Goal: Find contact information: Find contact information

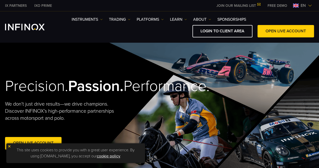
click at [307, 6] on span "en" at bounding box center [303, 6] width 9 height 6
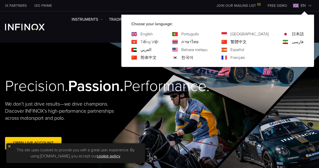
click at [295, 33] on link "日本語" at bounding box center [298, 34] width 12 height 6
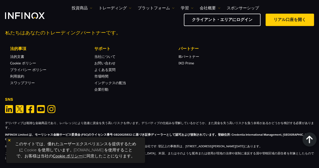
scroll to position [1830, 0]
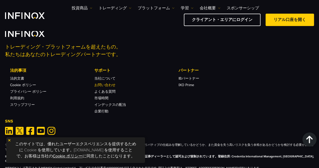
click at [105, 83] on link "お問い合わせ" at bounding box center [104, 85] width 21 height 4
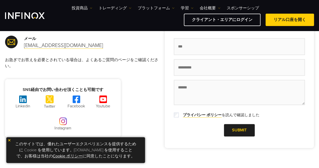
scroll to position [101, 0]
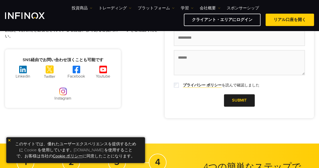
click at [8, 139] on img at bounding box center [10, 140] width 4 height 4
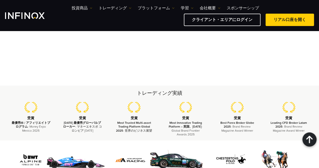
scroll to position [555, 0]
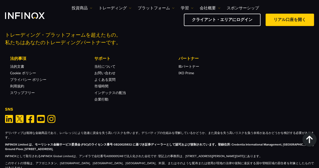
scroll to position [1855, 0]
